Goal: Information Seeking & Learning: Learn about a topic

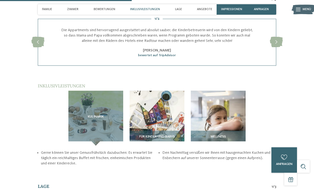
scroll to position [613, 0]
click at [167, 91] on img at bounding box center [157, 118] width 55 height 55
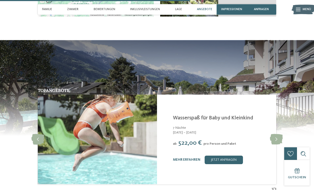
scroll to position [886, 0]
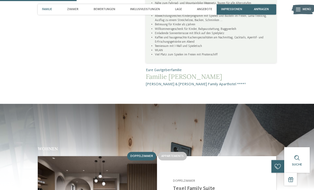
click at [179, 155] on span "Appartements" at bounding box center [172, 156] width 22 height 3
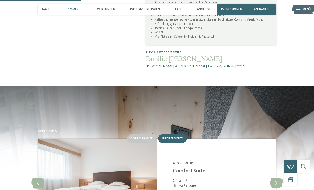
scroll to position [380, 0]
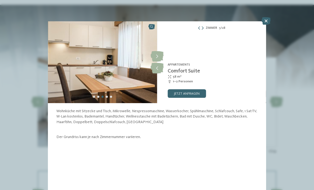
scroll to position [459, 0]
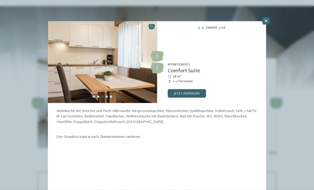
click at [267, 19] on icon at bounding box center [266, 20] width 9 height 7
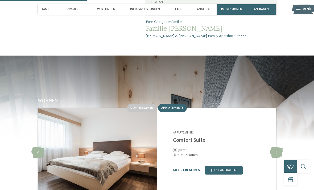
scroll to position [401, 0]
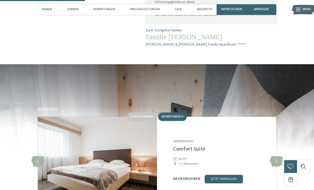
click at [188, 177] on link "mehr erfahren" at bounding box center [186, 178] width 27 height 3
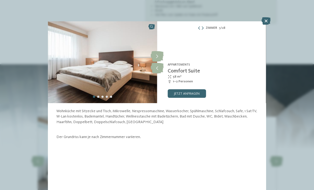
click at [267, 21] on icon at bounding box center [266, 20] width 9 height 7
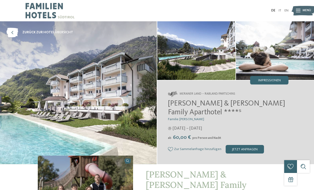
click at [243, 101] on span "[PERSON_NAME] & [PERSON_NAME] Family Aparthotel ****ˢ" at bounding box center [226, 108] width 117 height 17
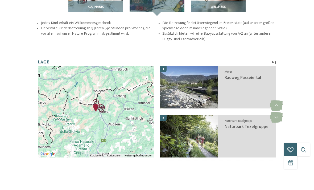
scroll to position [743, 0]
